Goal: Information Seeking & Learning: Learn about a topic

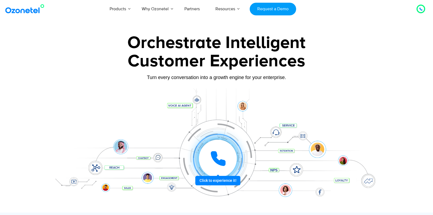
click at [383, 50] on div "Customer Experiences" at bounding box center [217, 61] width 338 height 26
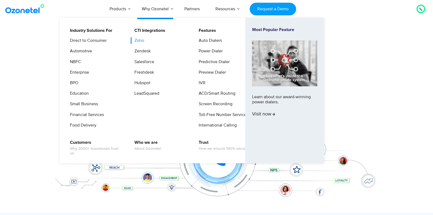
click at [139, 40] on link "Zoho" at bounding box center [138, 40] width 14 height 7
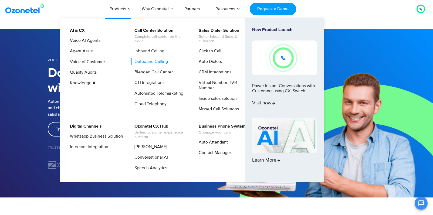
click at [152, 61] on link "Outbound Calling" at bounding box center [150, 61] width 38 height 7
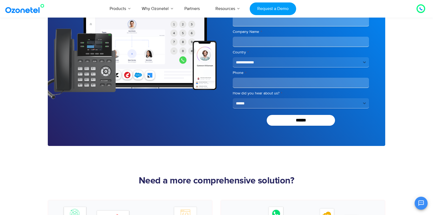
scroll to position [1517, 0]
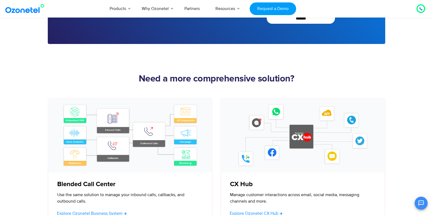
click at [183, 70] on section "Need a more comprehensive solution? Blended Call Center​ Use the same solution …" at bounding box center [216, 134] width 433 height 180
drag, startPoint x: 181, startPoint y: 70, endPoint x: 178, endPoint y: 70, distance: 3.5
click at [180, 70] on section "Need a more comprehensive solution? Blended Call Center​ Use the same solution …" at bounding box center [216, 134] width 433 height 180
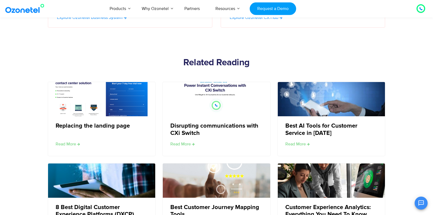
scroll to position [1714, 0]
